Goal: Information Seeking & Learning: Learn about a topic

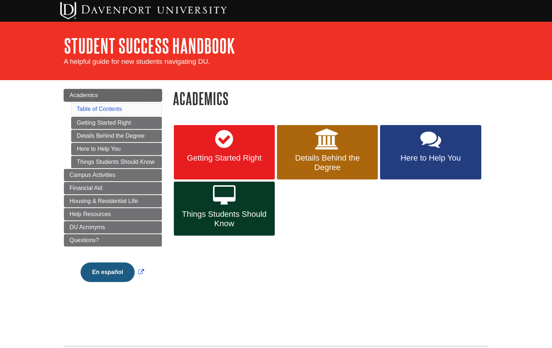
click at [97, 96] on span "Academics" at bounding box center [84, 95] width 28 height 6
click at [87, 122] on link "Getting Started Right" at bounding box center [116, 123] width 91 height 12
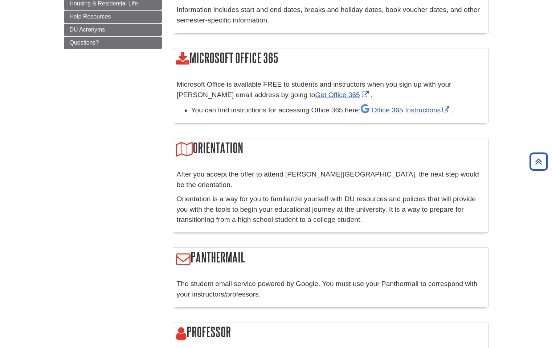
scroll to position [338, 0]
